Goal: Information Seeking & Learning: Learn about a topic

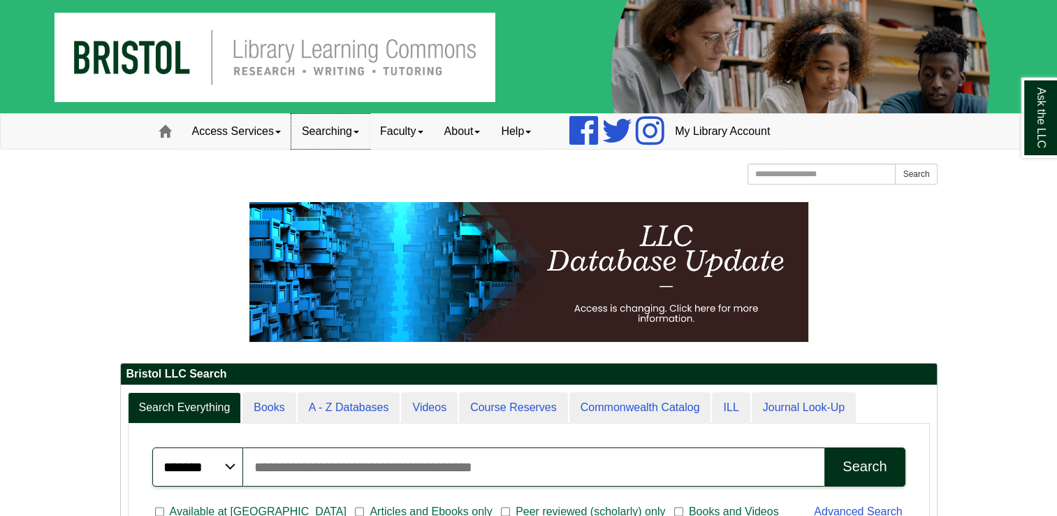
click at [327, 136] on link "Searching" at bounding box center [330, 131] width 78 height 35
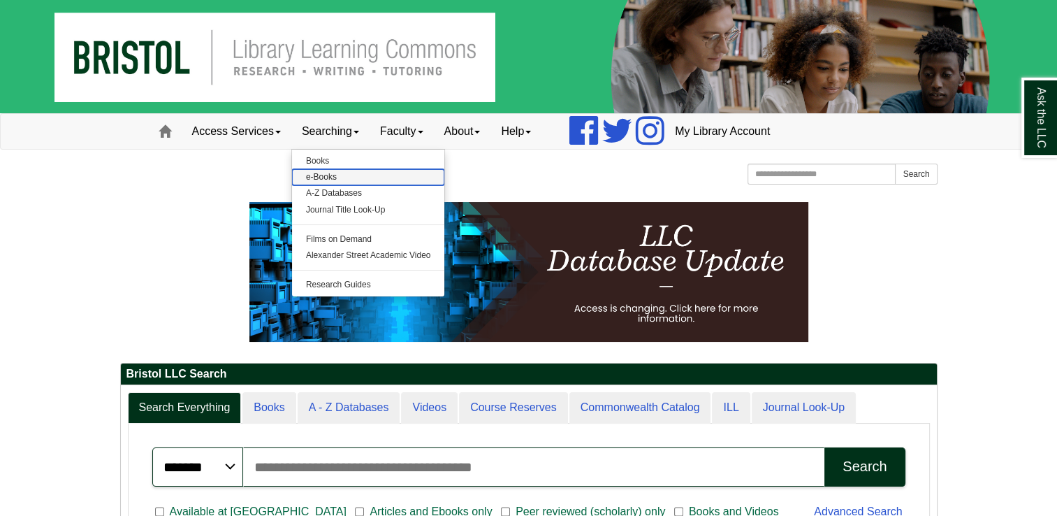
click at [354, 170] on link "e-Books" at bounding box center [368, 177] width 153 height 16
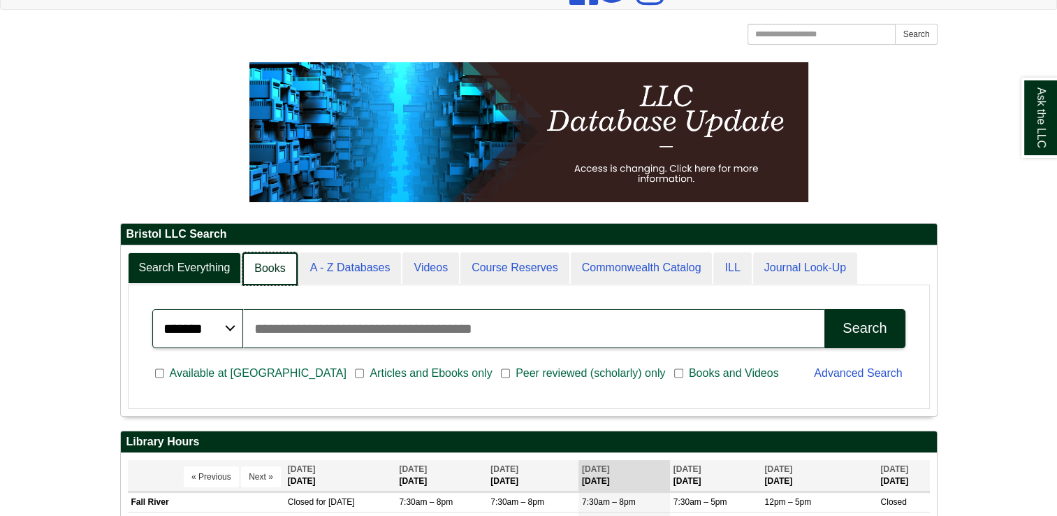
scroll to position [7, 6]
click at [266, 264] on link "Books" at bounding box center [269, 268] width 55 height 33
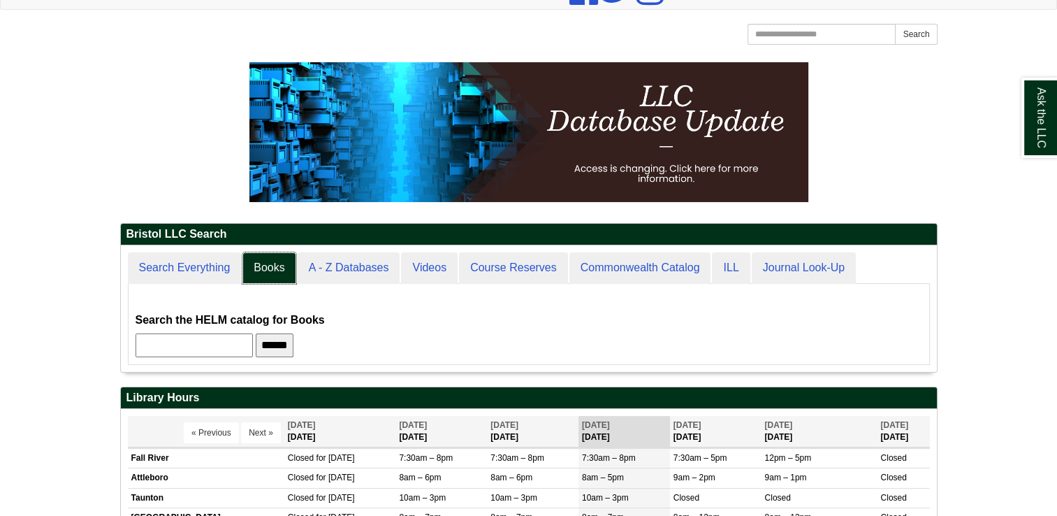
scroll to position [6, 6]
drag, startPoint x: 212, startPoint y: 343, endPoint x: 168, endPoint y: 341, distance: 44.8
click at [212, 343] on input "text" at bounding box center [194, 345] width 117 height 24
type input "**********"
click at [293, 340] on input "******" at bounding box center [275, 345] width 38 height 24
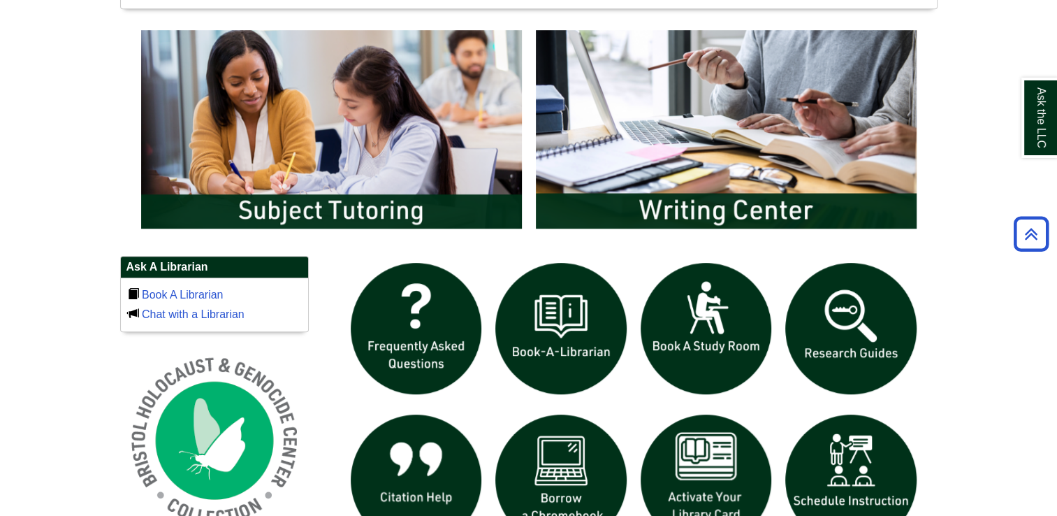
scroll to position [908, 0]
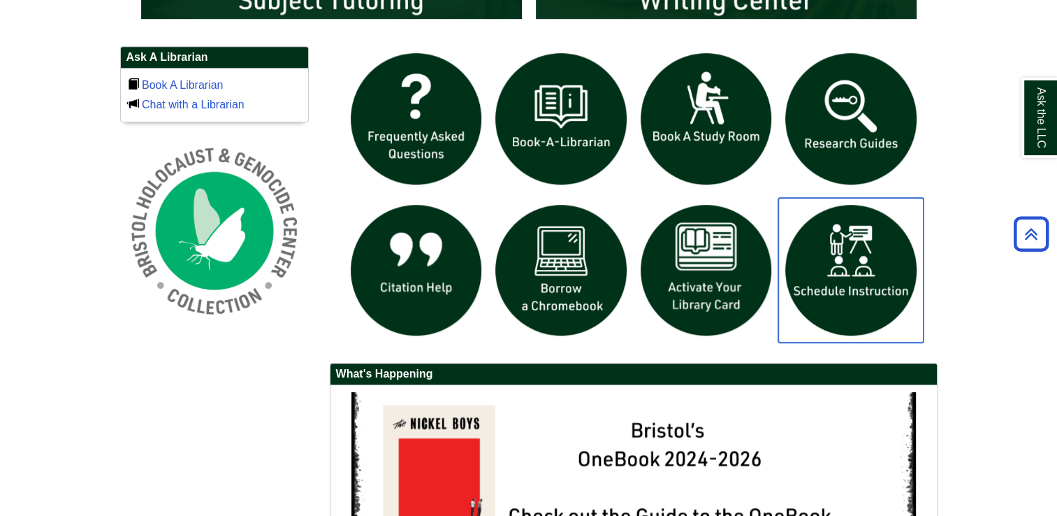
click at [836, 286] on img "slideshow" at bounding box center [850, 270] width 145 height 145
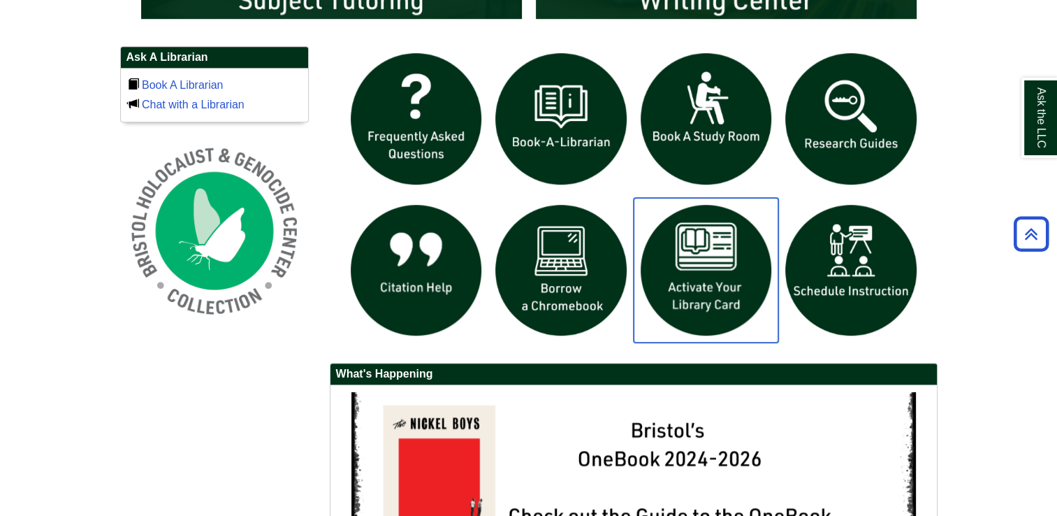
click at [679, 276] on img "slideshow" at bounding box center [706, 270] width 145 height 145
